Goal: Transaction & Acquisition: Purchase product/service

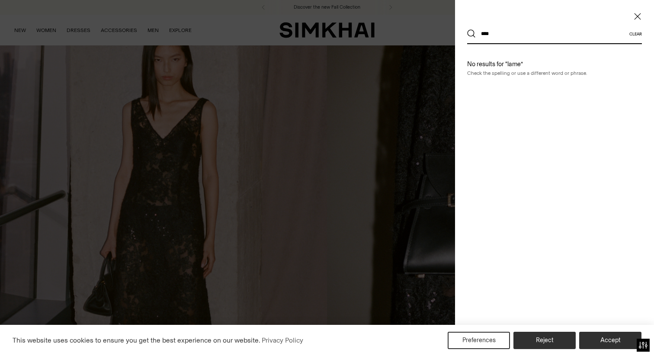
type input "****"
click at [467, 29] on button "Search" at bounding box center [471, 33] width 9 height 9
